Goal: Task Accomplishment & Management: Use online tool/utility

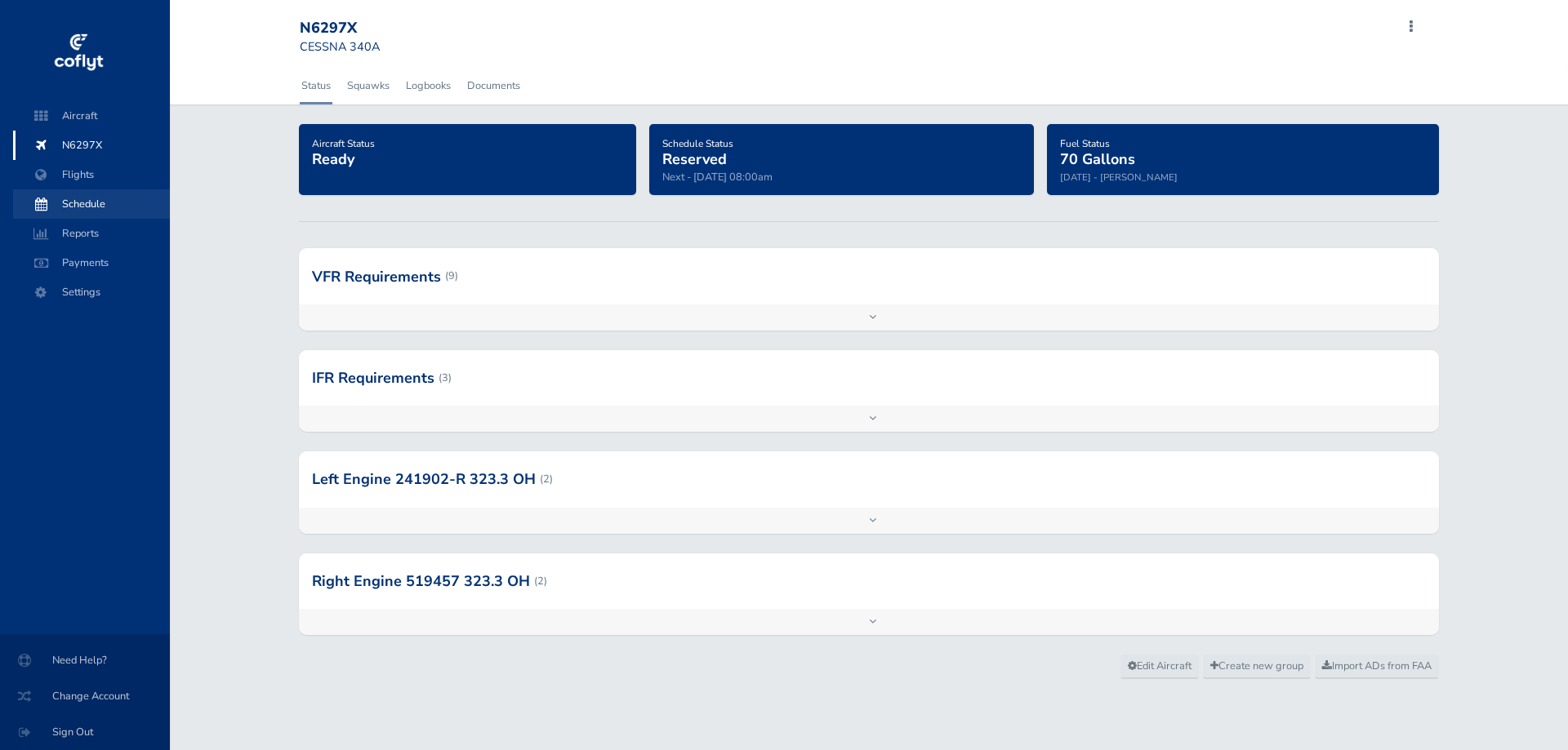
drag, startPoint x: 120, startPoint y: 205, endPoint x: 128, endPoint y: 211, distance: 10.0
click at [120, 205] on span "Schedule" at bounding box center [91, 204] width 124 height 30
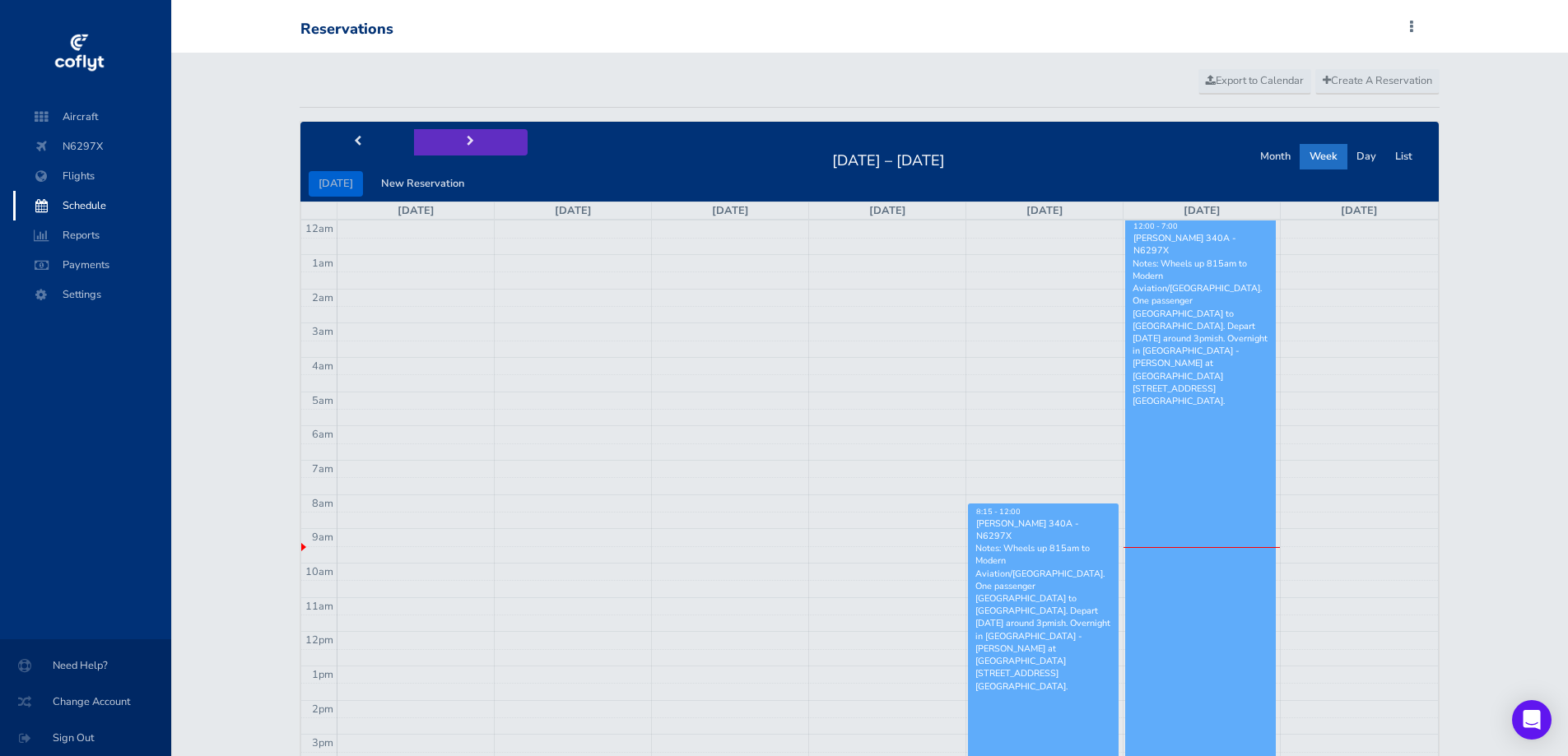
click at [466, 142] on span "next" at bounding box center [470, 142] width 7 height 11
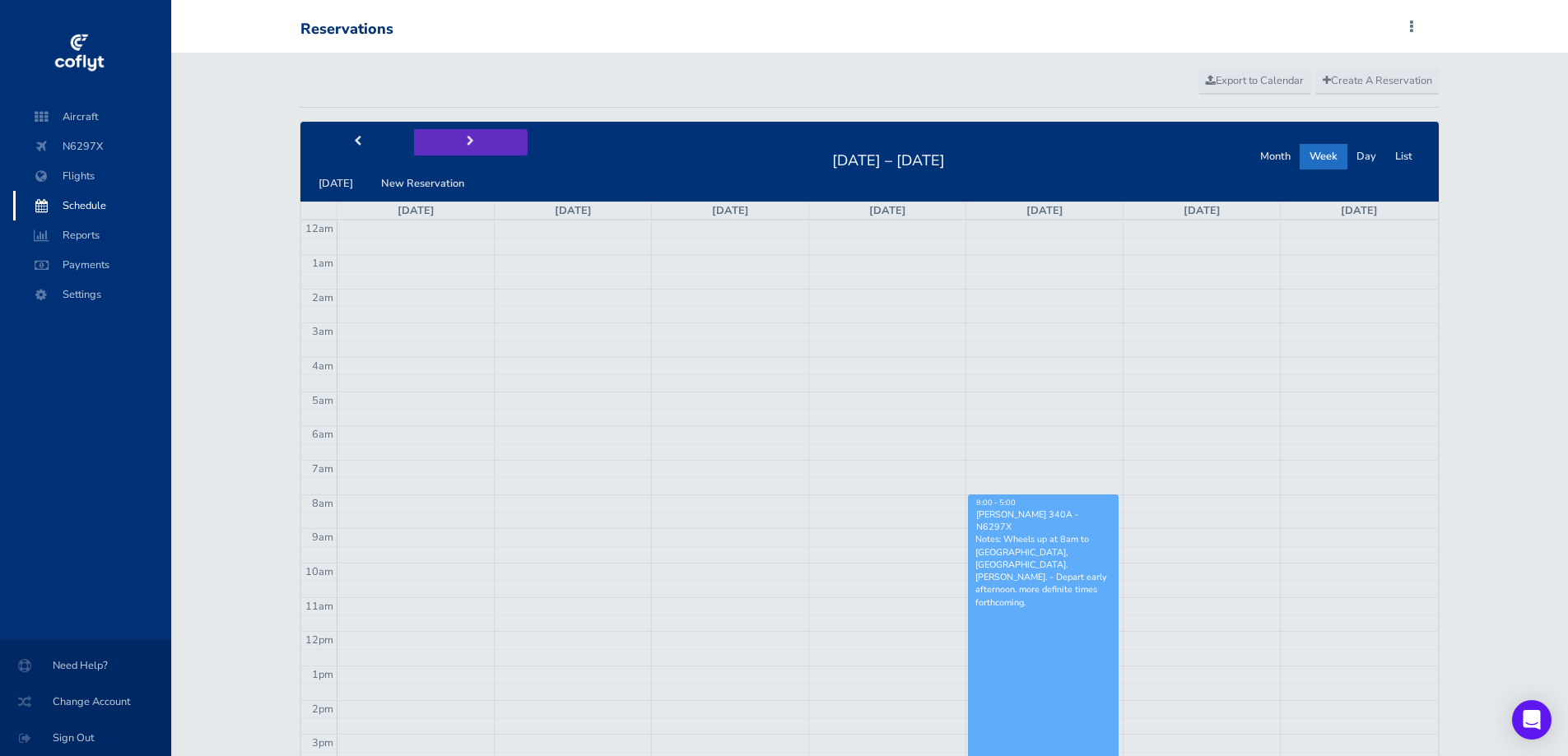
click at [466, 142] on span "next" at bounding box center [470, 142] width 7 height 11
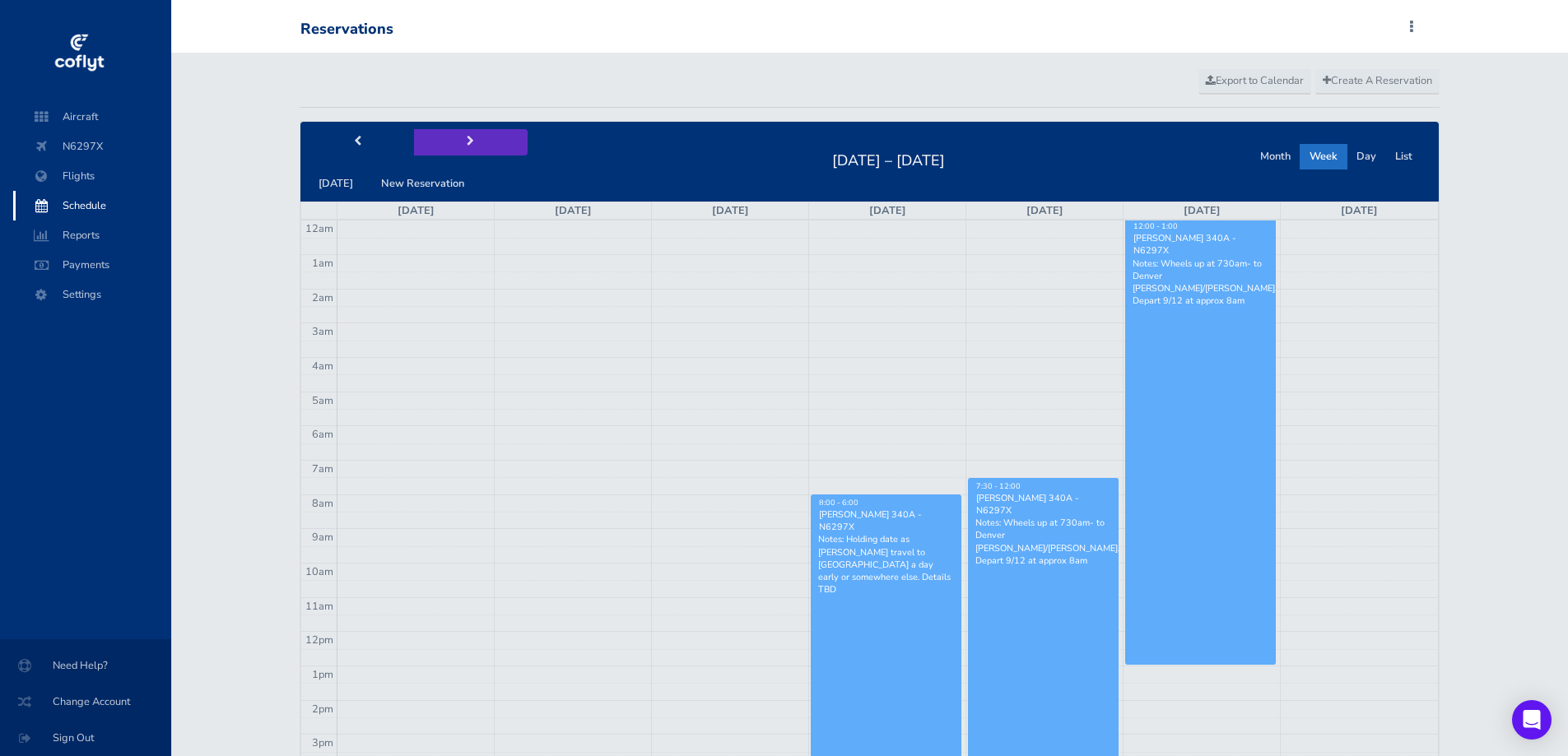
click at [466, 142] on span "next" at bounding box center [470, 142] width 7 height 11
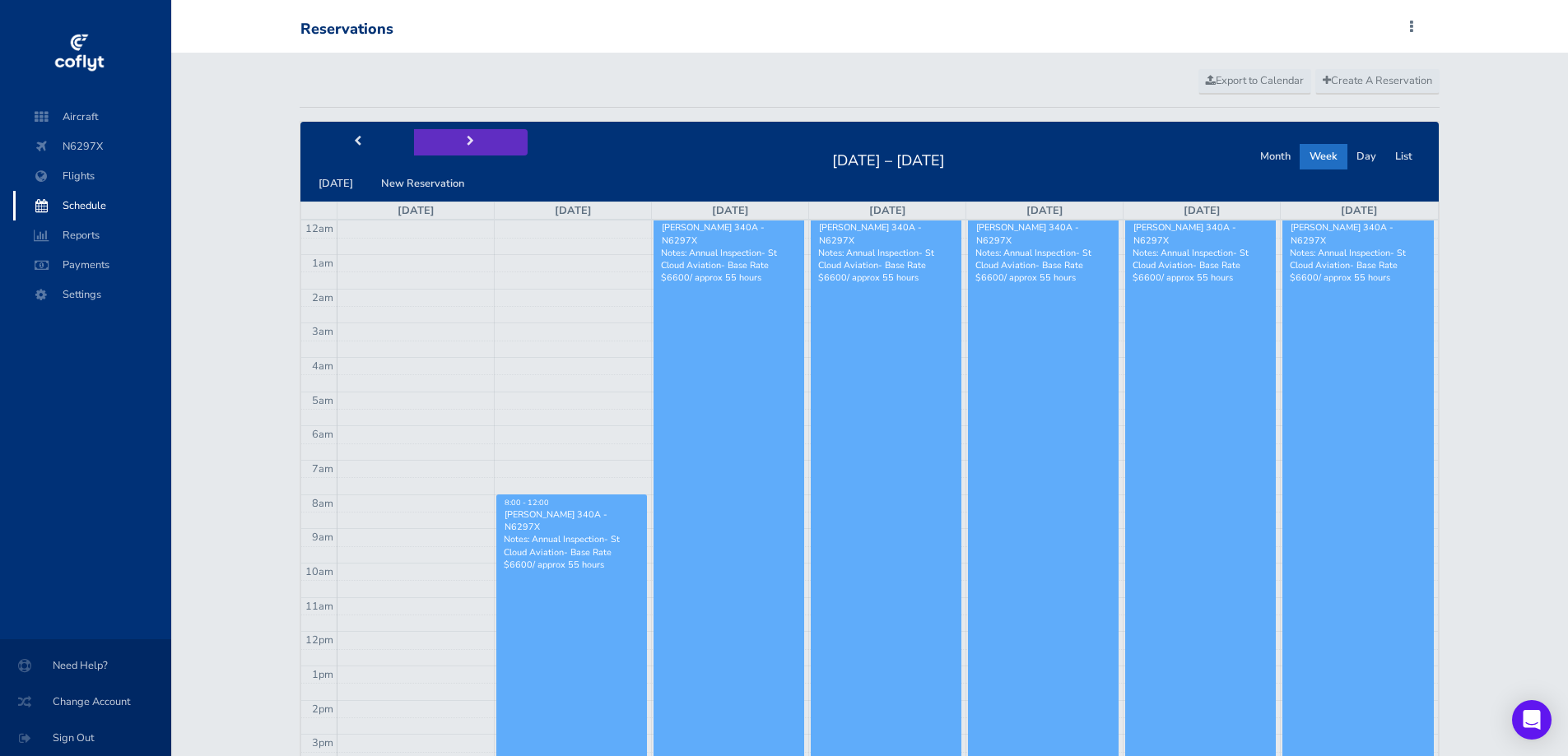
click at [466, 142] on span "next" at bounding box center [470, 142] width 7 height 11
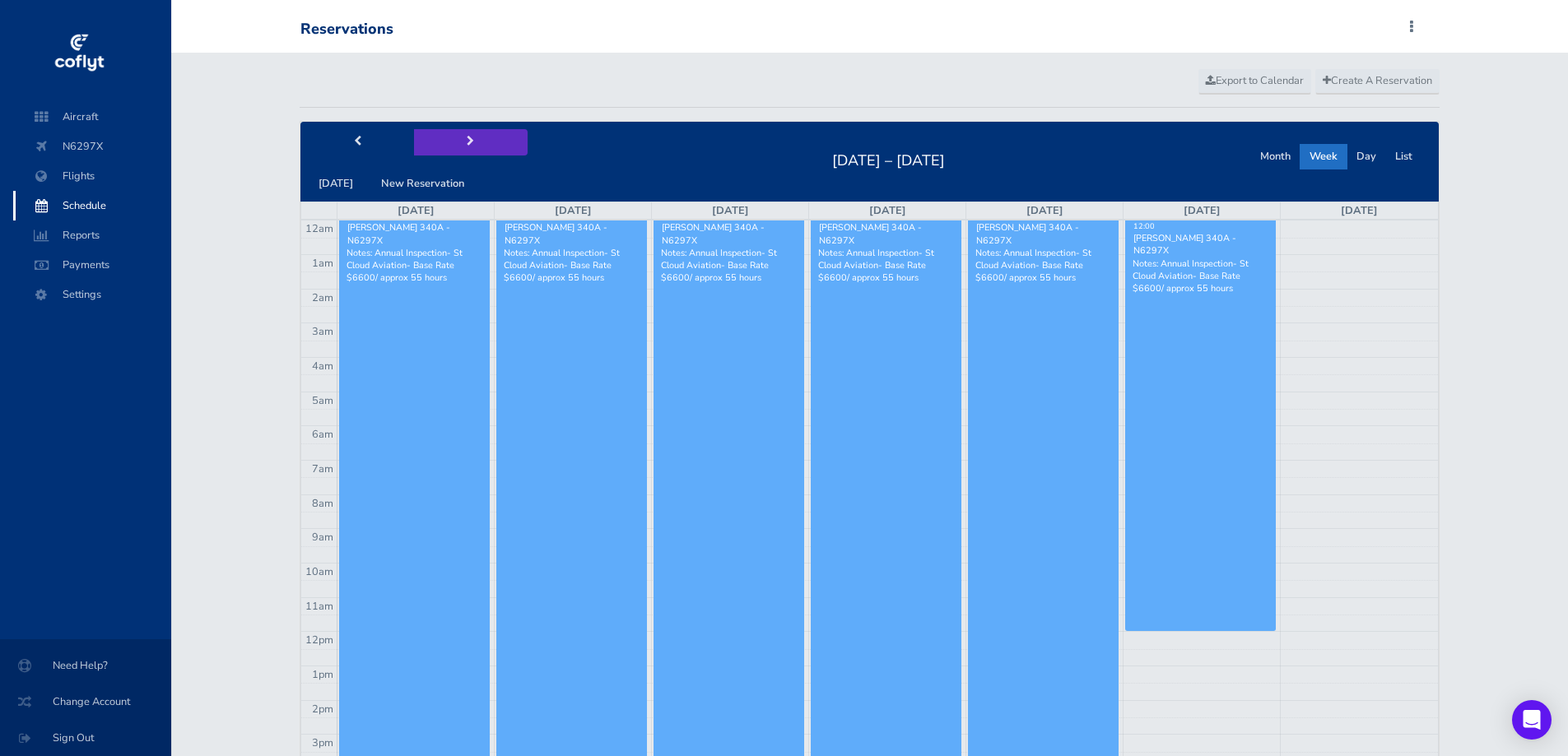
click at [466, 142] on span "next" at bounding box center [470, 142] width 7 height 11
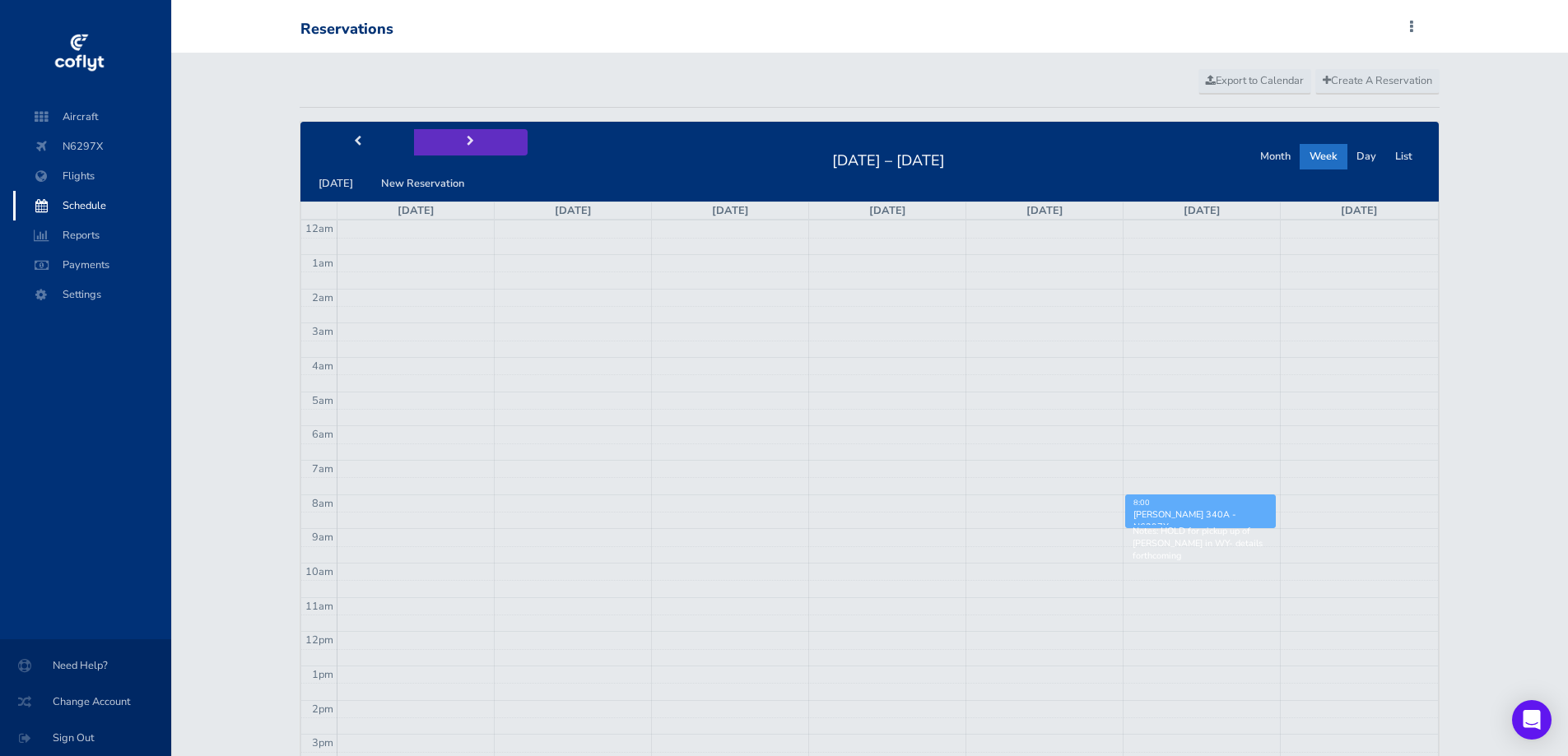
click at [466, 142] on span "next" at bounding box center [470, 142] width 7 height 11
